Goal: Task Accomplishment & Management: Manage account settings

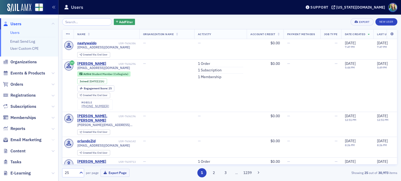
click at [51, 141] on icon at bounding box center [52, 140] width 3 height 3
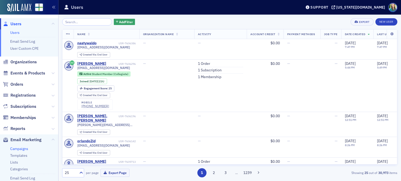
click at [14, 149] on link "Campaigns" at bounding box center [19, 149] width 18 height 5
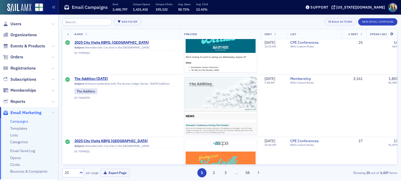
scroll to position [775, 0]
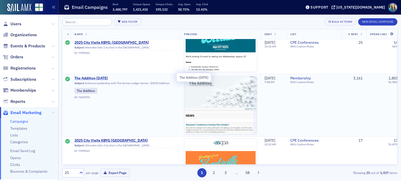
click at [96, 79] on span "The Addition [DATE]" at bounding box center [125, 78] width 102 height 5
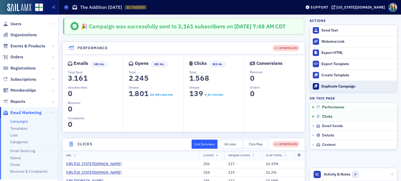
click at [335, 88] on div "Duplicate Campaign" at bounding box center [357, 86] width 73 height 5
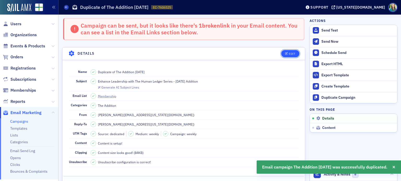
click at [289, 53] on div "Edit" at bounding box center [292, 53] width 7 height 3
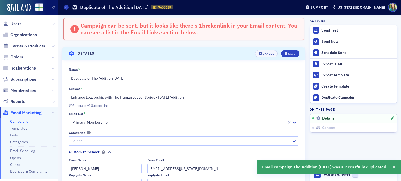
scroll to position [30, 0]
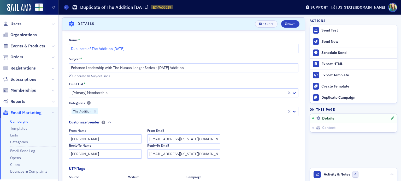
drag, startPoint x: 91, startPoint y: 48, endPoint x: 69, endPoint y: 46, distance: 22.0
click at [69, 46] on input "Duplicate of The Addition [DATE]" at bounding box center [184, 48] width 230 height 9
drag, startPoint x: 91, startPoint y: 48, endPoint x: 52, endPoint y: 56, distance: 39.7
click at [52, 56] on div "Users Organizations Events & Products Orders Registrations Subscriptions Member…" at bounding box center [200, 90] width 401 height 181
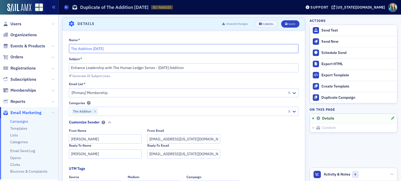
click at [94, 49] on input "The Addition [DATE]" at bounding box center [184, 48] width 230 height 9
type input "The Addition [DATE]"
click at [158, 68] on input "Enhance Leadership with The Human Ledger Series - [DATE] Addition" at bounding box center [184, 67] width 230 height 9
drag, startPoint x: 157, startPoint y: 69, endPoint x: 64, endPoint y: 67, distance: 93.4
click at [64, 67] on div "Name * The Addition [DATE] Subject * Enhance Leadership with The Human Ledger S…" at bounding box center [183, 168] width 242 height 261
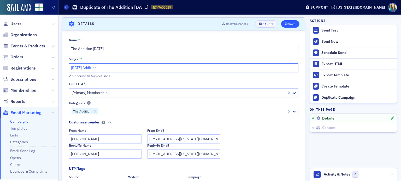
type input "[DATE] Addition"
click at [285, 24] on icon "submit" at bounding box center [286, 24] width 3 height 3
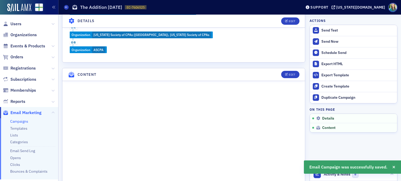
scroll to position [228, 0]
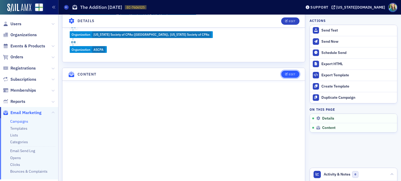
click at [281, 71] on button "Edit" at bounding box center [290, 74] width 18 height 7
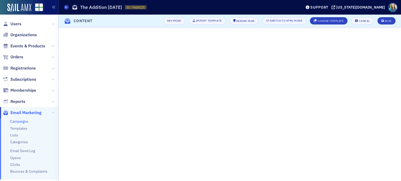
scroll to position [116, 0]
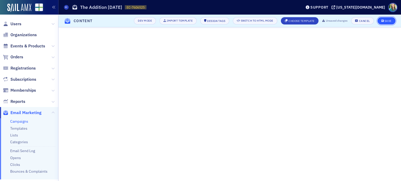
click at [385, 21] on div "Save" at bounding box center [387, 21] width 7 height 3
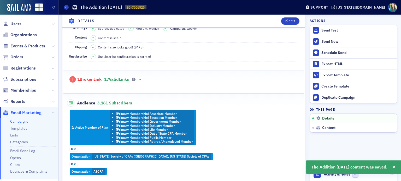
scroll to position [0, 0]
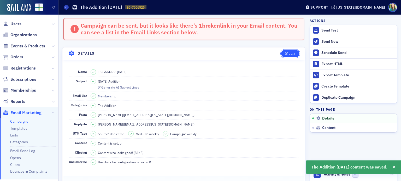
click at [285, 52] on span "Edit" at bounding box center [290, 53] width 10 height 3
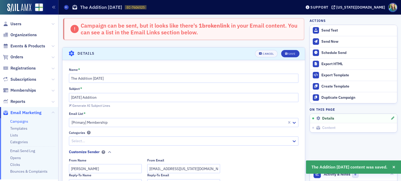
scroll to position [30, 0]
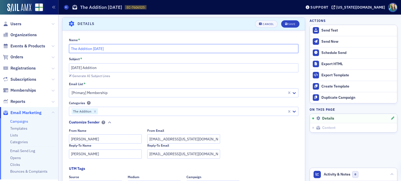
click at [98, 48] on input "The Addition [DATE]" at bounding box center [184, 48] width 230 height 9
type input "The Addition [DATE]"
click at [74, 67] on input "[DATE] Addition" at bounding box center [184, 67] width 230 height 9
type input "[DATE] Addition"
click at [290, 24] on div "Save" at bounding box center [291, 24] width 7 height 3
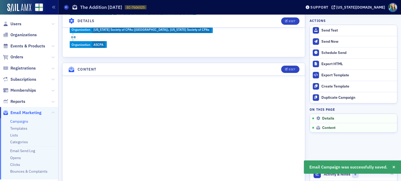
scroll to position [238, 0]
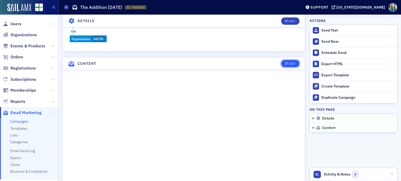
click at [289, 63] on div "Edit" at bounding box center [292, 63] width 7 height 3
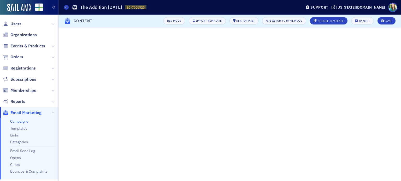
scroll to position [116, 0]
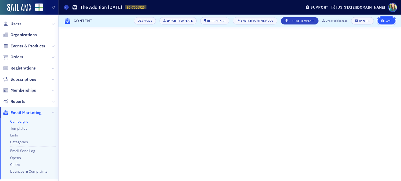
click at [392, 22] on button "Save" at bounding box center [386, 20] width 18 height 7
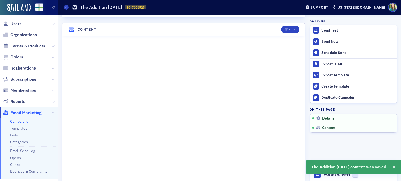
scroll to position [277, 0]
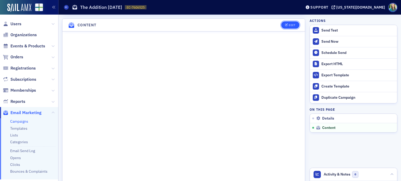
click at [289, 25] on div "Edit" at bounding box center [292, 25] width 7 height 3
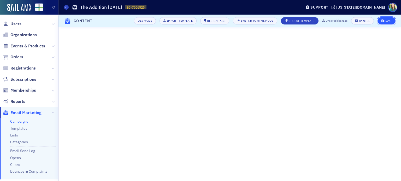
click at [380, 22] on button "Save" at bounding box center [386, 20] width 18 height 7
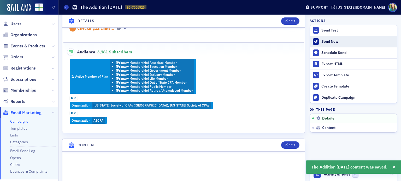
scroll to position [0, 0]
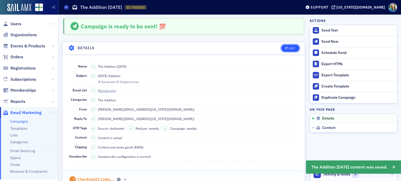
click at [289, 48] on div "Edit" at bounding box center [292, 48] width 7 height 3
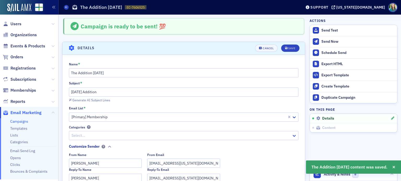
scroll to position [24, 0]
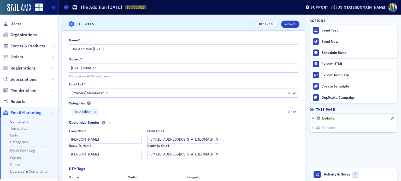
click at [93, 76] on div "Generate AI Subject Lines" at bounding box center [91, 76] width 38 height 3
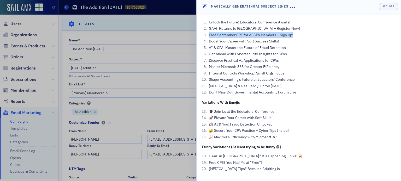
drag, startPoint x: 297, startPoint y: 33, endPoint x: 208, endPoint y: 34, distance: 88.5
click at [208, 34] on li "Free September CPE for ASCPA Members – Sign Up!" at bounding box center [301, 34] width 188 height 5
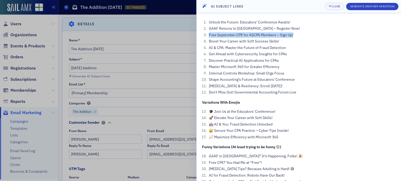
copy li "Free September CPE for ASCPA Members – Sign Up!"
click at [102, 84] on div at bounding box center [200, 90] width 401 height 181
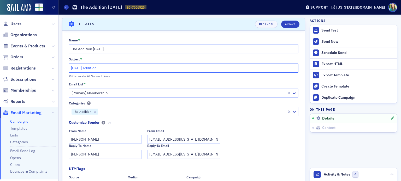
click at [71, 68] on input "[DATE] Addition" at bounding box center [184, 68] width 230 height 9
paste input "Free September CPE for ASCPA Members – Sign Up!"
type input "Free September CPE for ASCPA Members – Sign Up! [DATE] Addition"
click at [288, 24] on div "Save" at bounding box center [291, 24] width 7 height 3
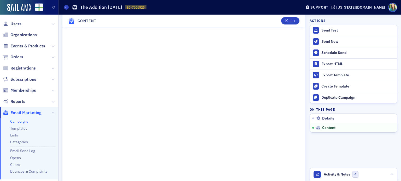
scroll to position [393, 0]
click at [281, 19] on button "Edit" at bounding box center [290, 20] width 18 height 7
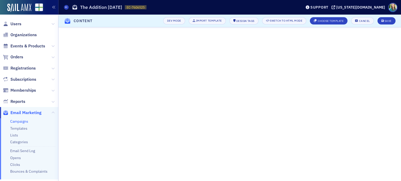
scroll to position [111, 0]
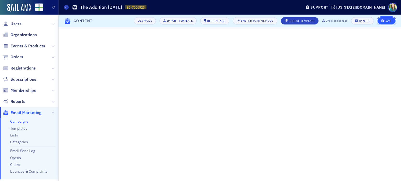
click at [380, 21] on button "Save" at bounding box center [386, 20] width 18 height 7
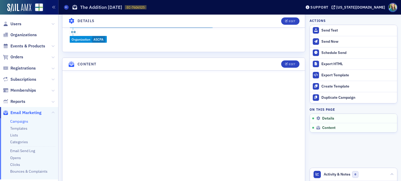
scroll to position [234, 0]
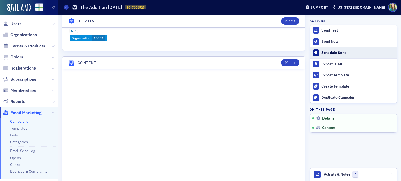
click at [321, 52] on div "Schedule Send" at bounding box center [357, 53] width 73 height 5
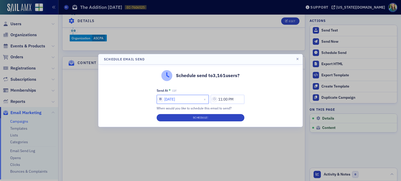
click at [160, 99] on input "[DATE]" at bounding box center [183, 99] width 52 height 9
select select "8"
select select "2025"
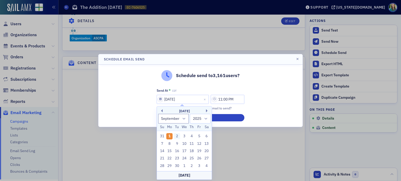
click at [177, 134] on div "2" at bounding box center [177, 136] width 6 height 6
type input "[DATE]"
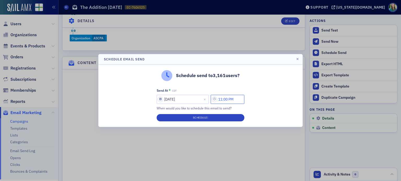
click at [215, 101] on input "11:00 PM" at bounding box center [228, 99] width 34 height 9
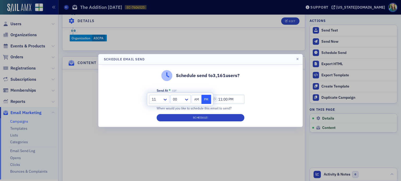
click at [196, 102] on button "AM" at bounding box center [197, 99] width 10 height 9
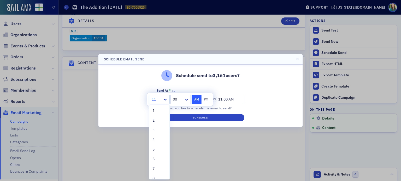
click at [159, 100] on div at bounding box center [156, 99] width 11 height 7
click at [152, 164] on div "7" at bounding box center [159, 169] width 20 height 10
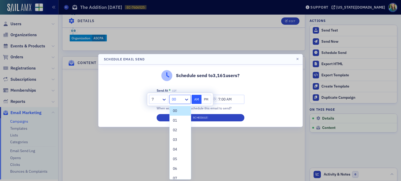
click at [183, 99] on div at bounding box center [177, 99] width 12 height 7
click at [177, 155] on span "45" at bounding box center [175, 155] width 4 height 5
type input "7:45 AM"
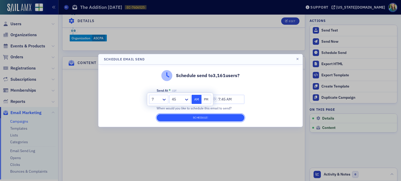
click at [196, 117] on button "Schedule!" at bounding box center [201, 117] width 88 height 7
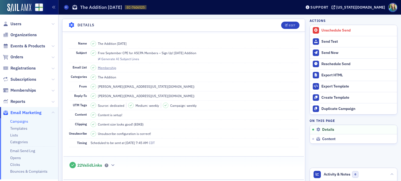
scroll to position [0, 0]
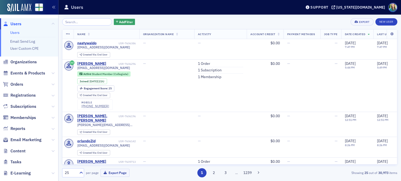
click at [47, 149] on span "Content" at bounding box center [29, 151] width 58 height 11
click at [51, 153] on button at bounding box center [52, 151] width 3 height 6
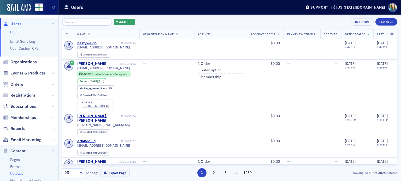
click at [20, 174] on link "Uploads" at bounding box center [16, 173] width 13 height 5
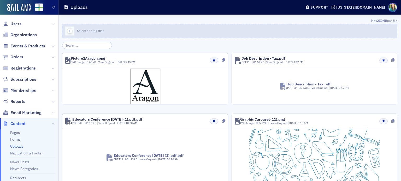
click at [121, 36] on button "Select or drag files" at bounding box center [229, 31] width 335 height 14
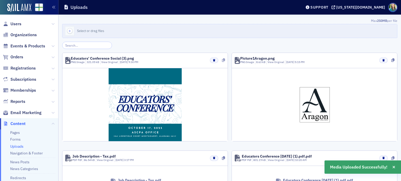
click at [222, 60] on icon at bounding box center [223, 60] width 3 height 4
